Goal: Complete application form: Complete application form

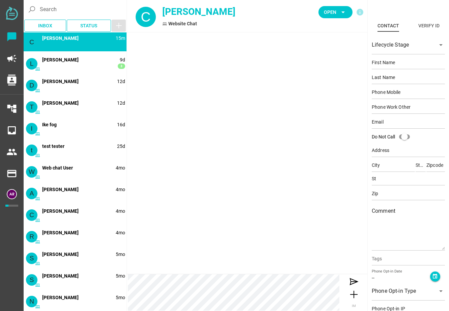
type input "[PERSON_NAME]"
type input "[EMAIL_ADDRESS][DOMAIN_NAME]"
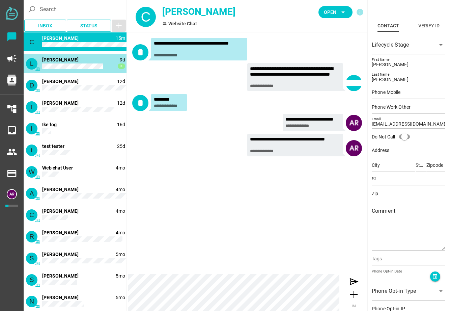
click at [85, 62] on div "L 9d 3 [PERSON_NAME]" at bounding box center [75, 63] width 103 height 19
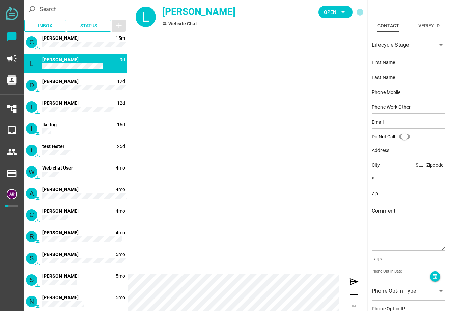
type input "Lynndal"
type input "[PERSON_NAME]"
type input "[EMAIL_ADDRESS][DOMAIN_NAME]"
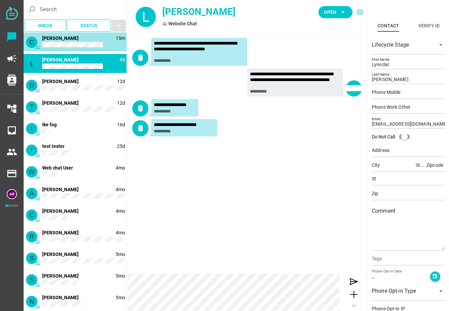
click at [94, 41] on div "C 15m [PERSON_NAME]" at bounding box center [75, 41] width 103 height 19
type input "[PERSON_NAME]"
type input "[EMAIL_ADDRESS][DOMAIN_NAME]"
